Goal: Task Accomplishment & Management: Use online tool/utility

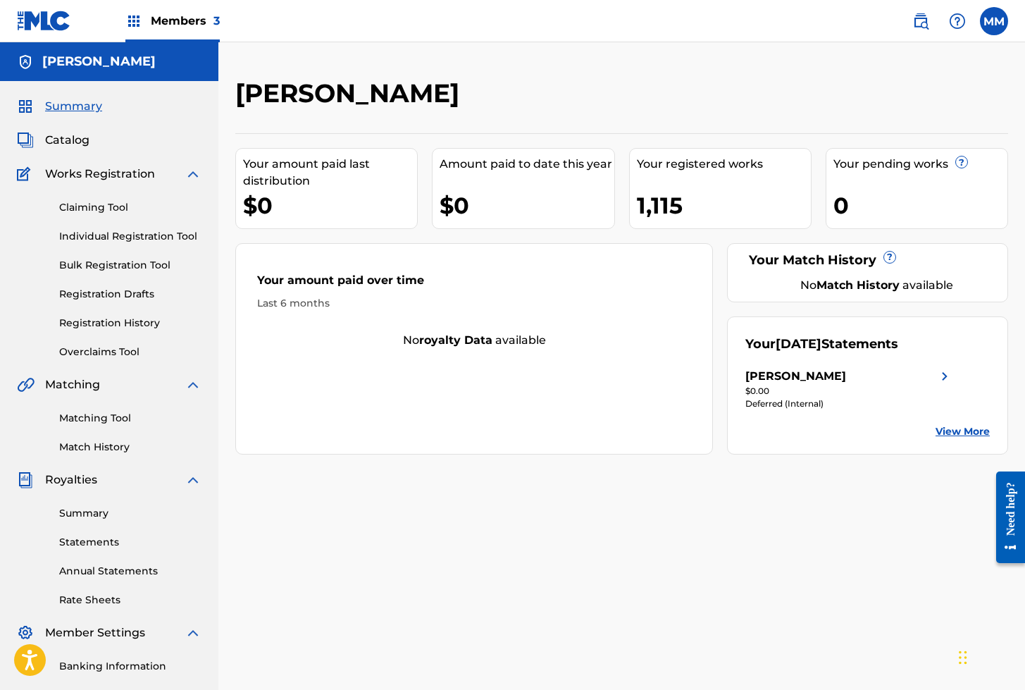
click at [49, 23] on img at bounding box center [44, 21] width 54 height 20
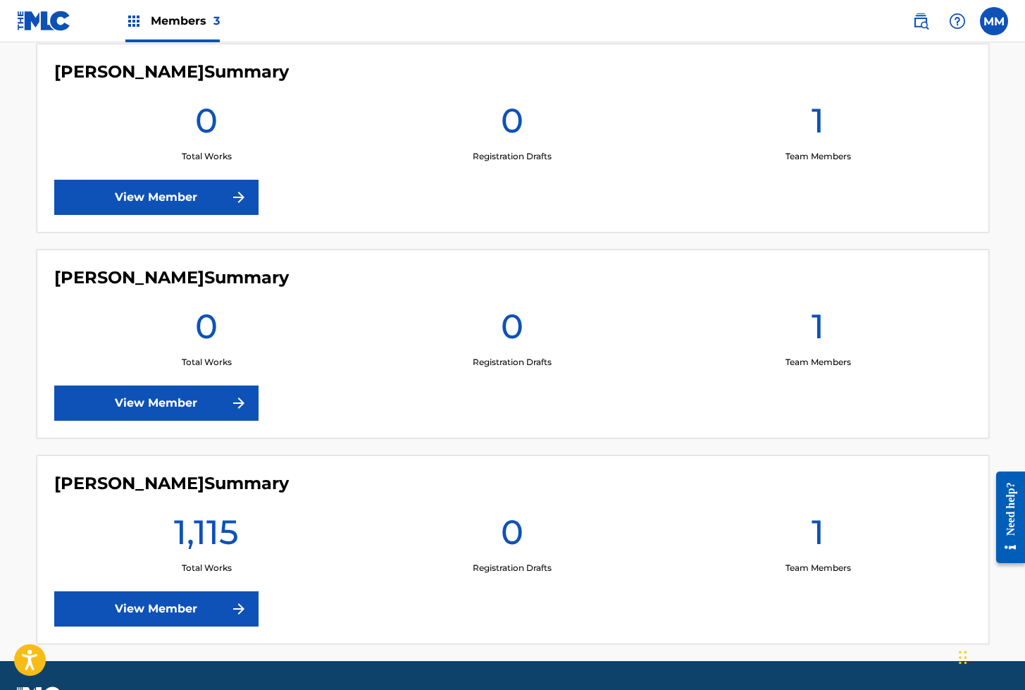
scroll to position [443, 0]
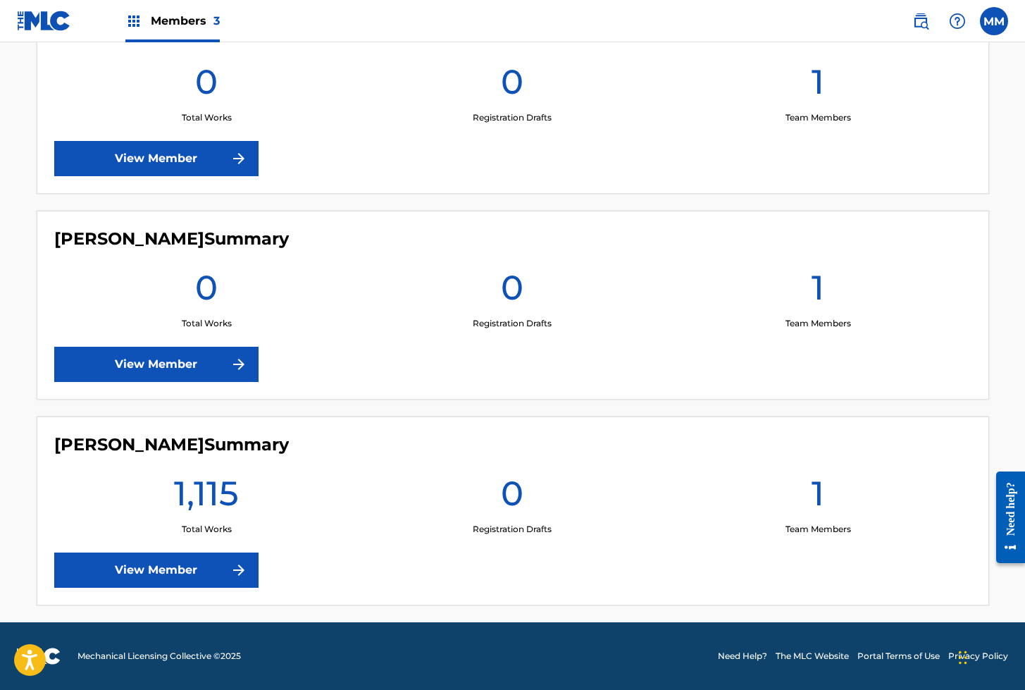
click at [158, 577] on link "View Member" at bounding box center [156, 570] width 204 height 35
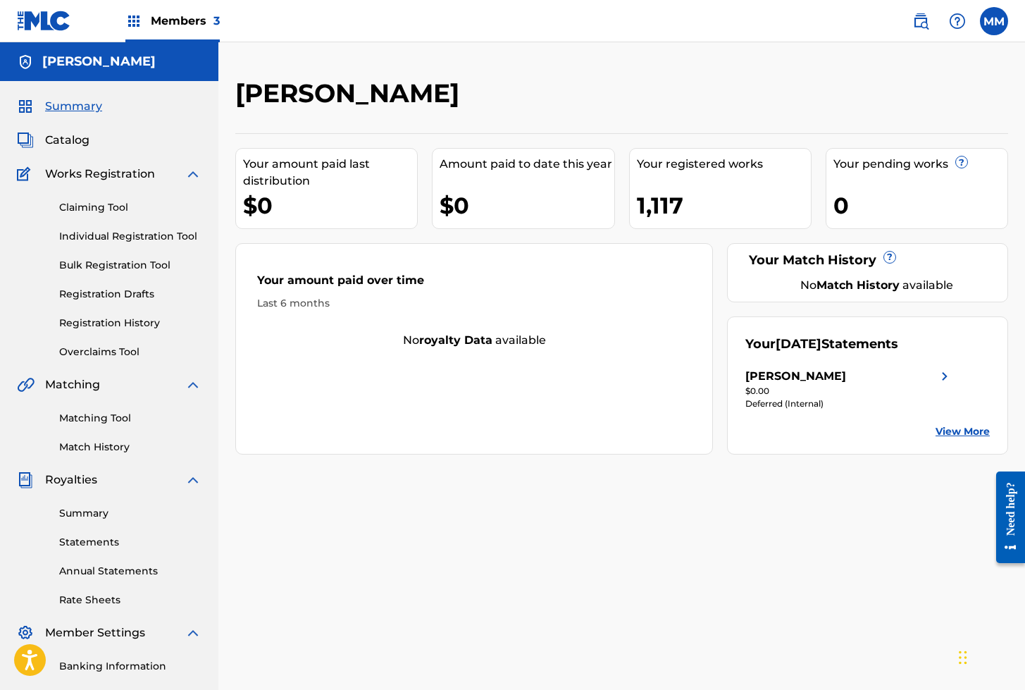
click at [112, 232] on link "Individual Registration Tool" at bounding box center [130, 236] width 142 height 15
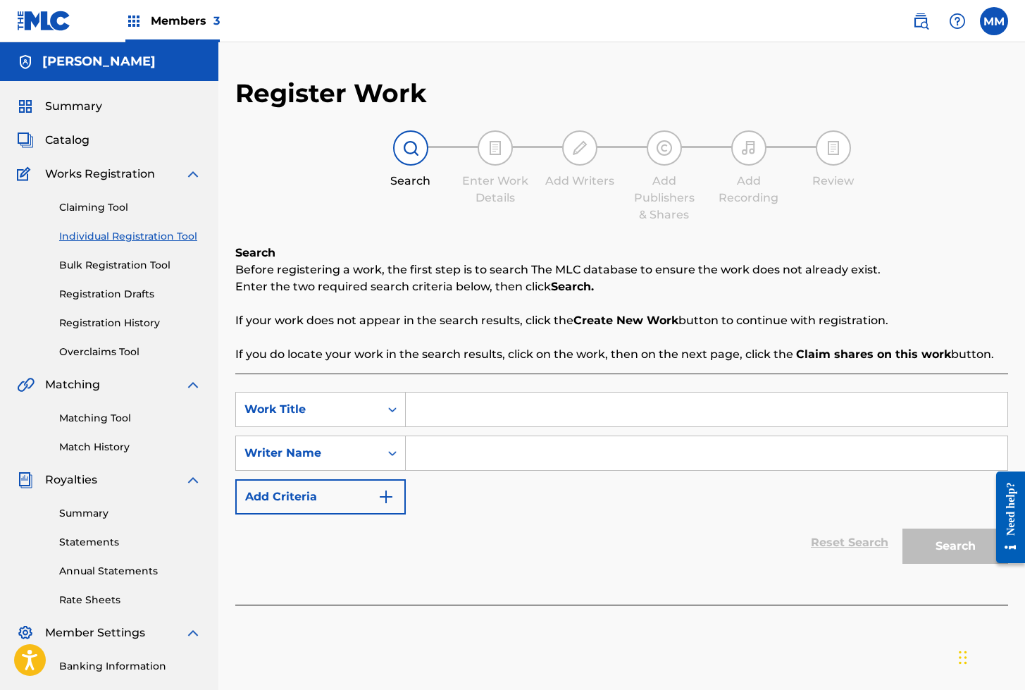
click at [118, 235] on link "Individual Registration Tool" at bounding box center [130, 236] width 142 height 15
click at [81, 137] on span "Catalog" at bounding box center [67, 140] width 44 height 17
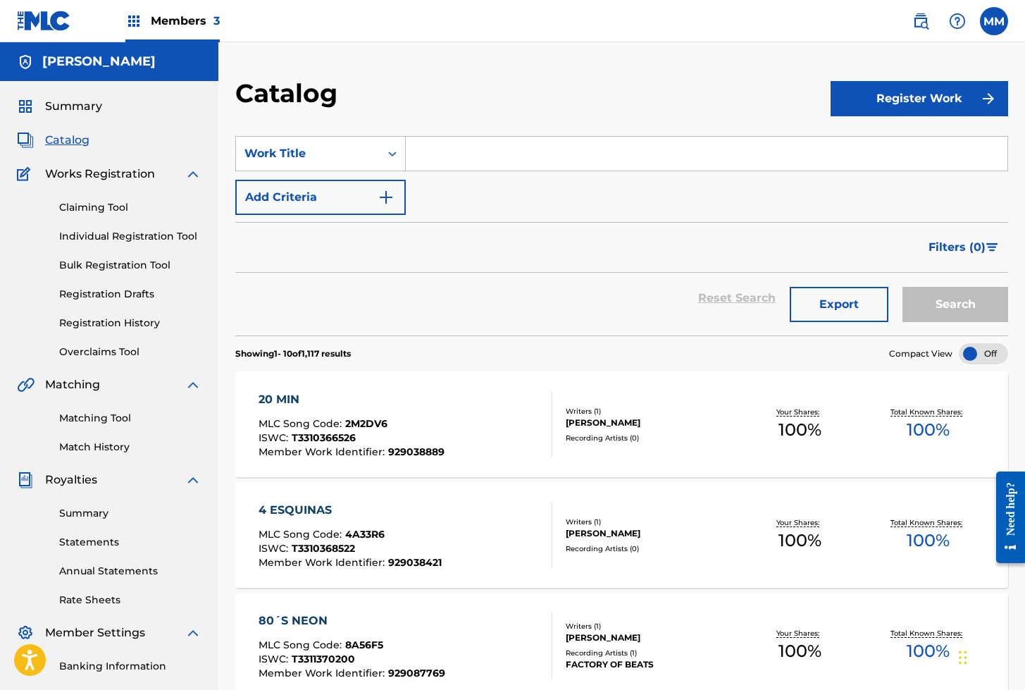
click at [110, 233] on link "Individual Registration Tool" at bounding box center [130, 236] width 142 height 15
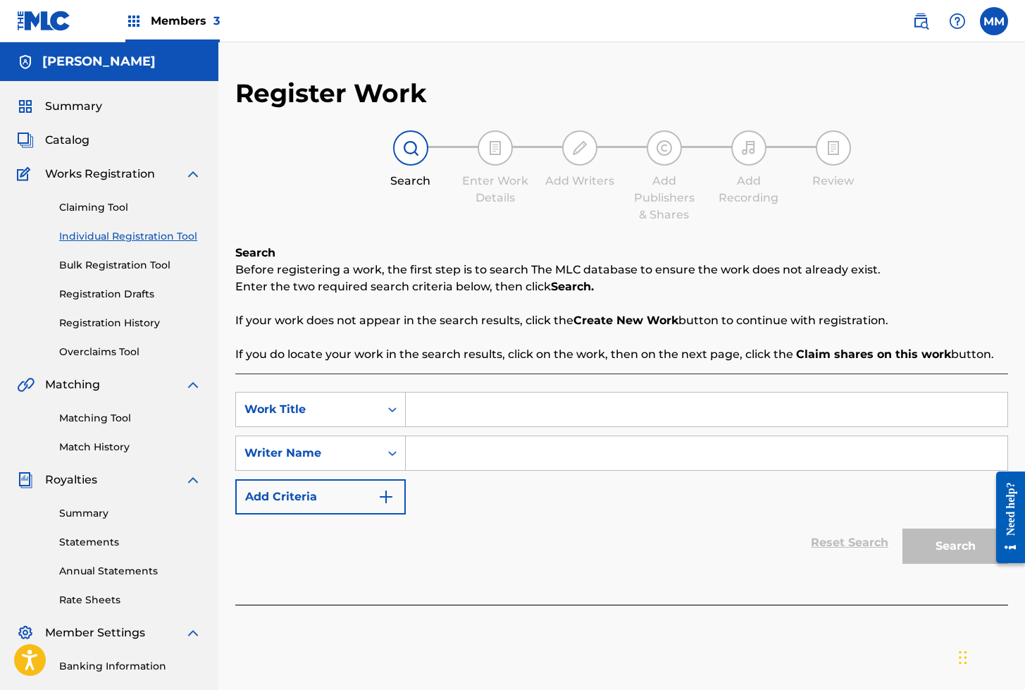
click at [111, 324] on link "Registration History" at bounding box center [130, 323] width 142 height 15
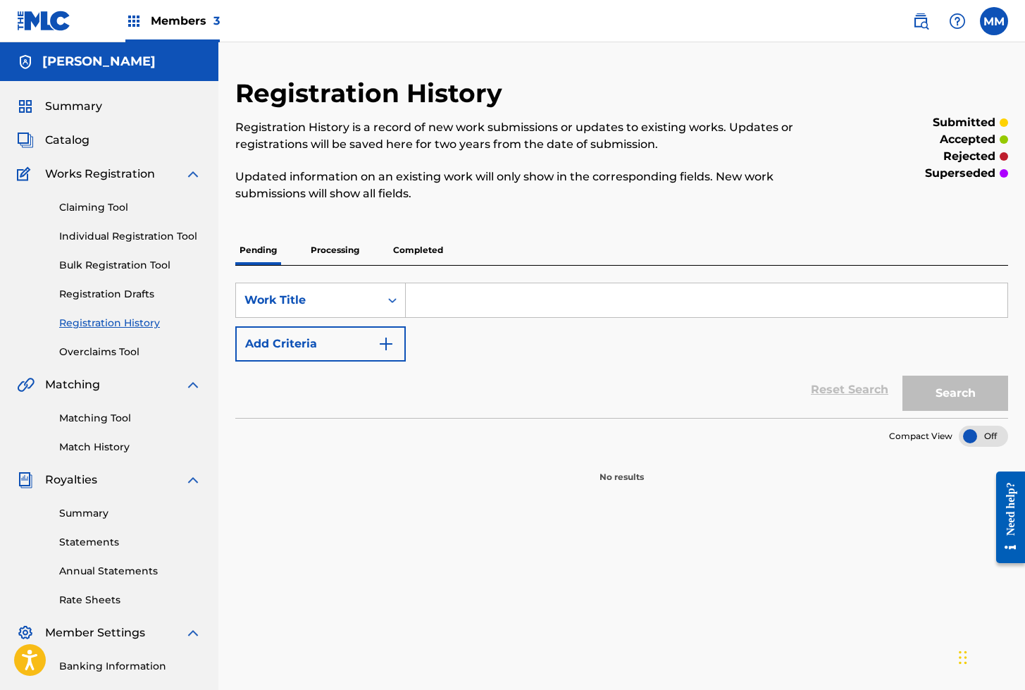
click at [334, 247] on p "Processing" at bounding box center [335, 250] width 57 height 30
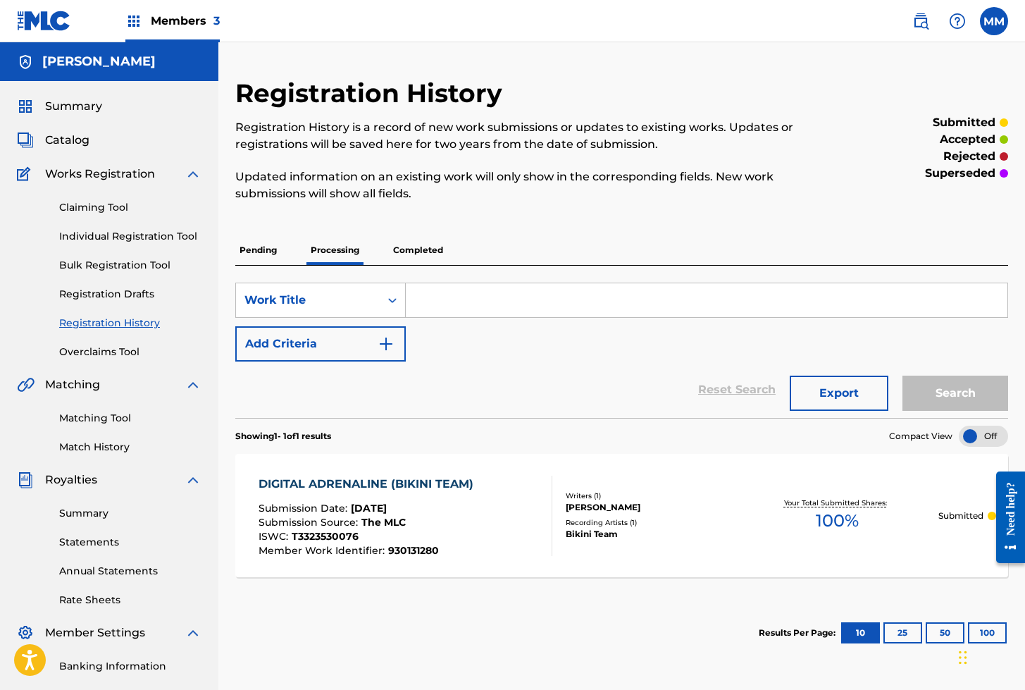
click at [408, 247] on p "Completed" at bounding box center [418, 250] width 58 height 30
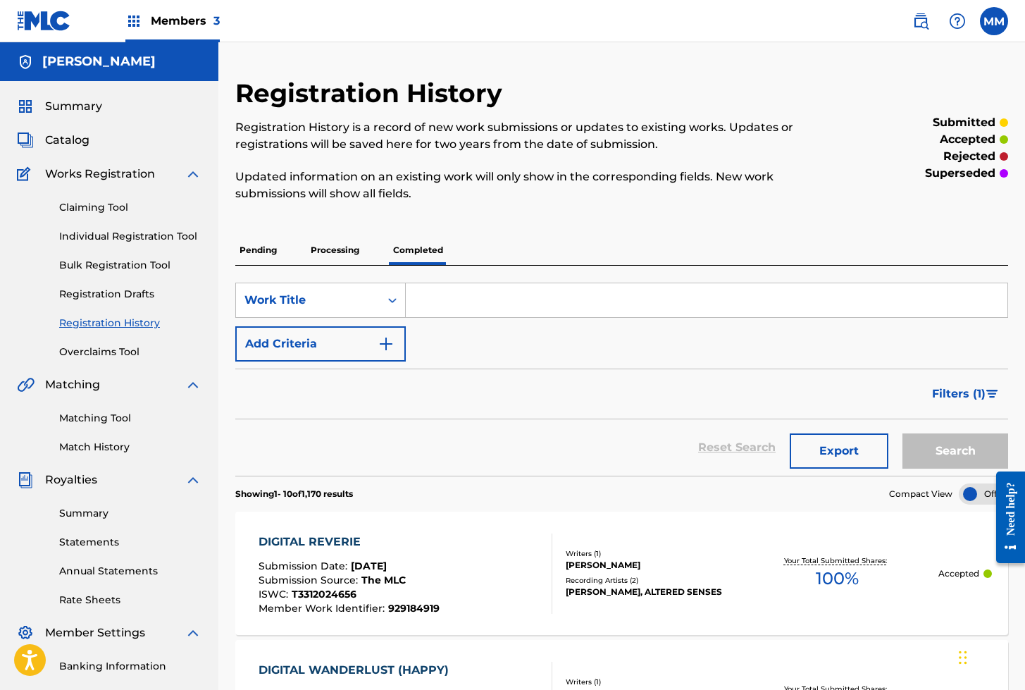
click at [121, 239] on link "Individual Registration Tool" at bounding box center [130, 236] width 142 height 15
